Goal: Use online tool/utility: Utilize a website feature to perform a specific function

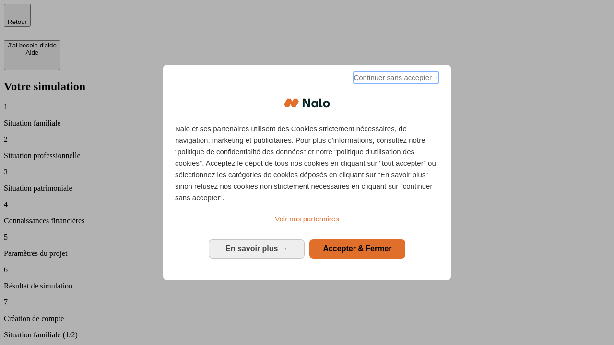
click at [395, 79] on span "Continuer sans accepter →" at bounding box center [396, 78] width 85 height 12
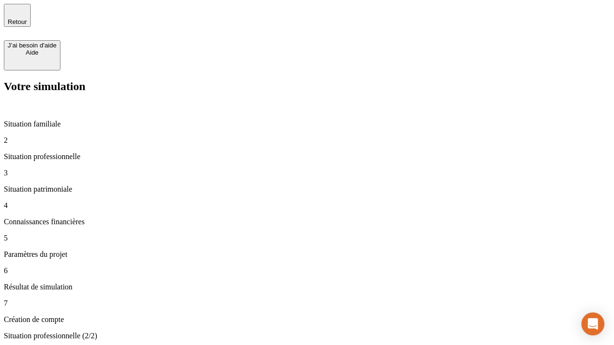
type input "30 000"
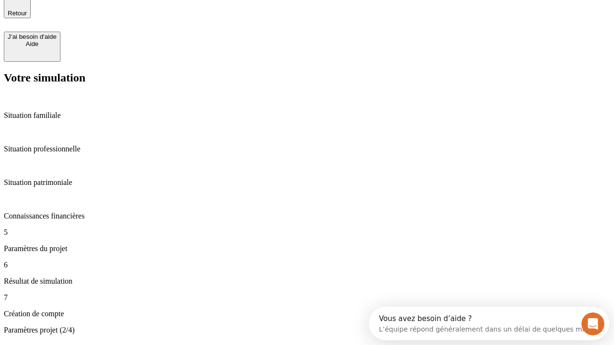
type input "25"
type input "1 000"
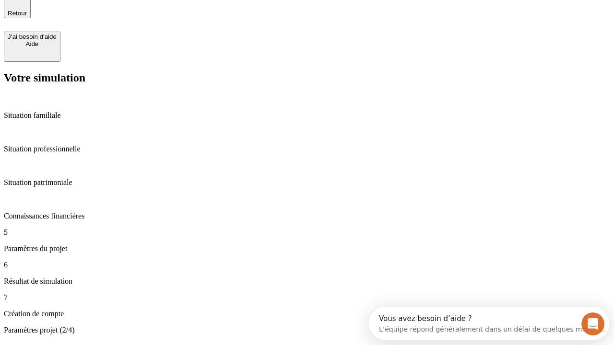
type input "640"
